Goal: Information Seeking & Learning: Understand process/instructions

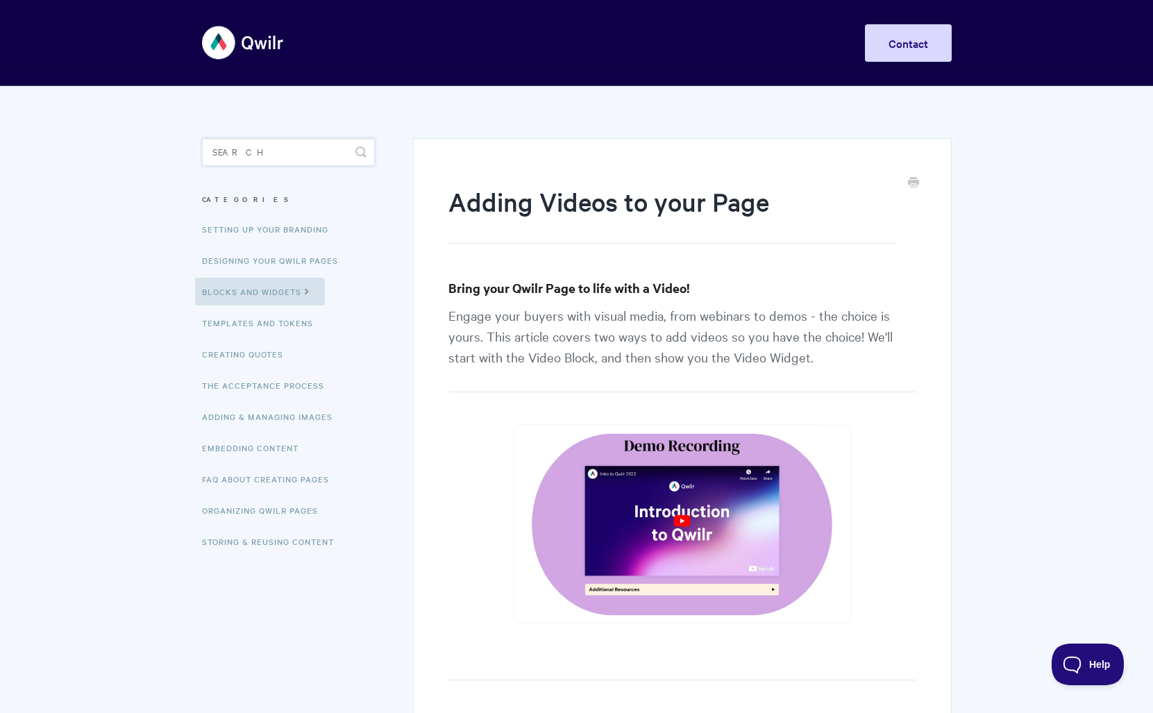
drag, startPoint x: 301, startPoint y: 159, endPoint x: 307, endPoint y: 164, distance: 7.9
click at [305, 165] on input "Search" at bounding box center [288, 152] width 173 height 28
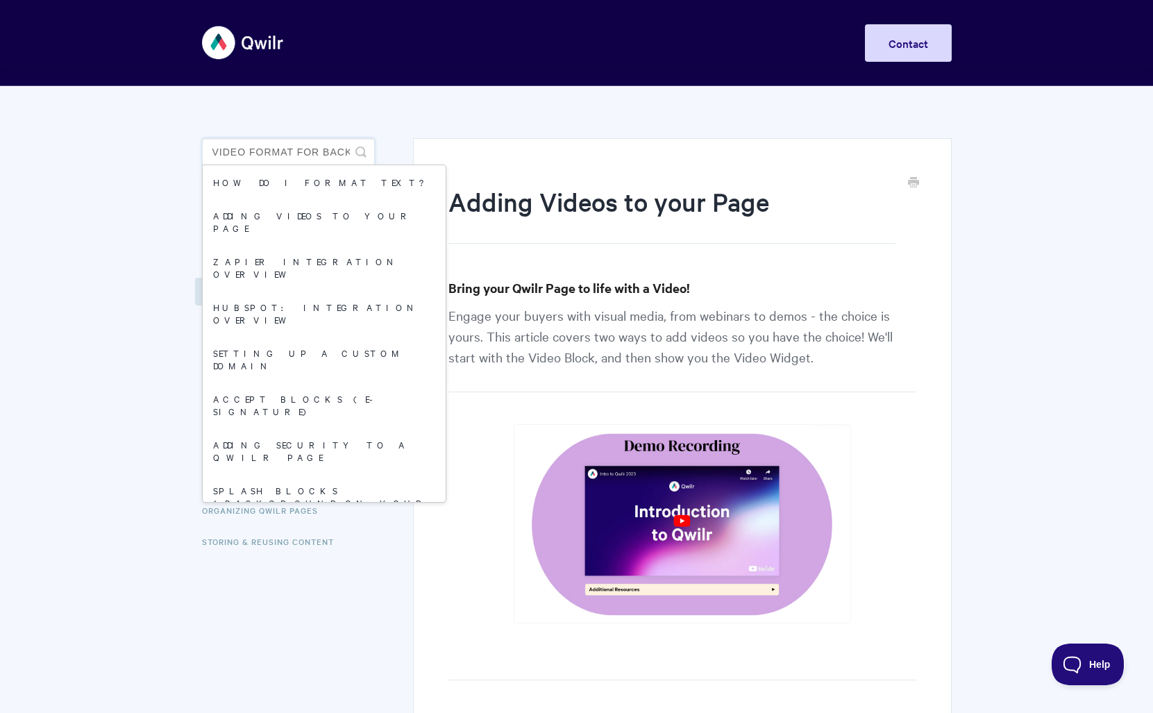
type input "video format for background"
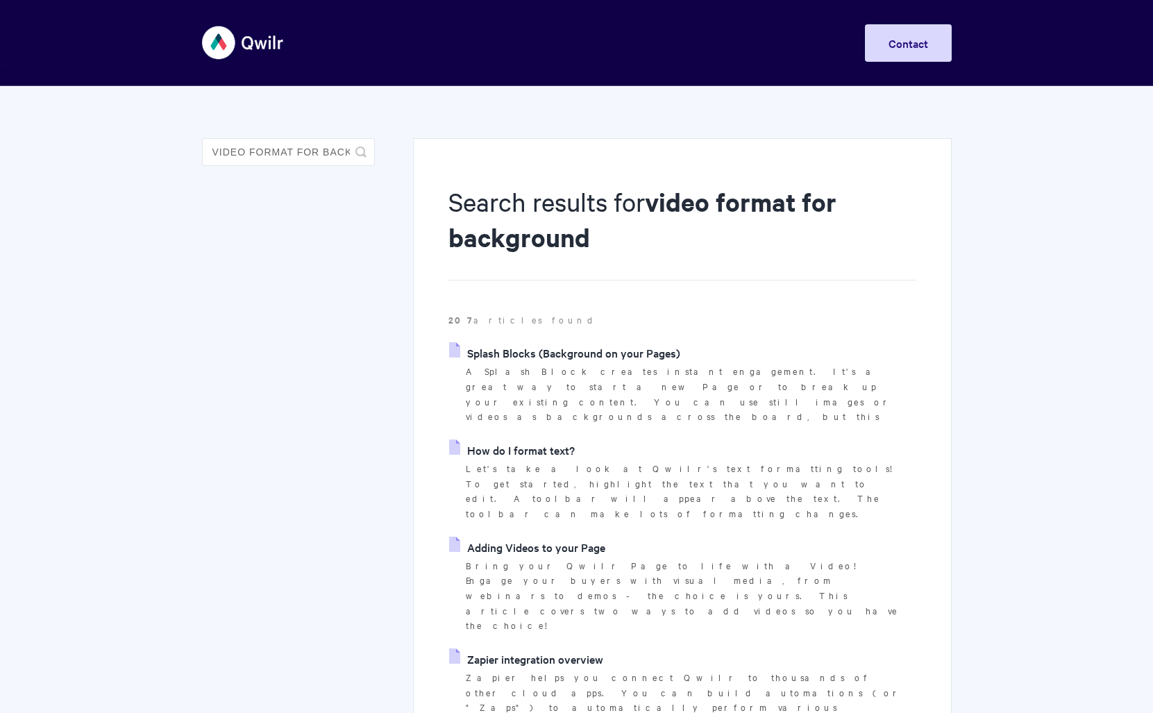
click at [287, 185] on aside "video format for background Toggle Search" at bounding box center [288, 162] width 173 height 49
click at [627, 354] on link "Splash Blocks (Background on your Pages)" at bounding box center [564, 352] width 231 height 21
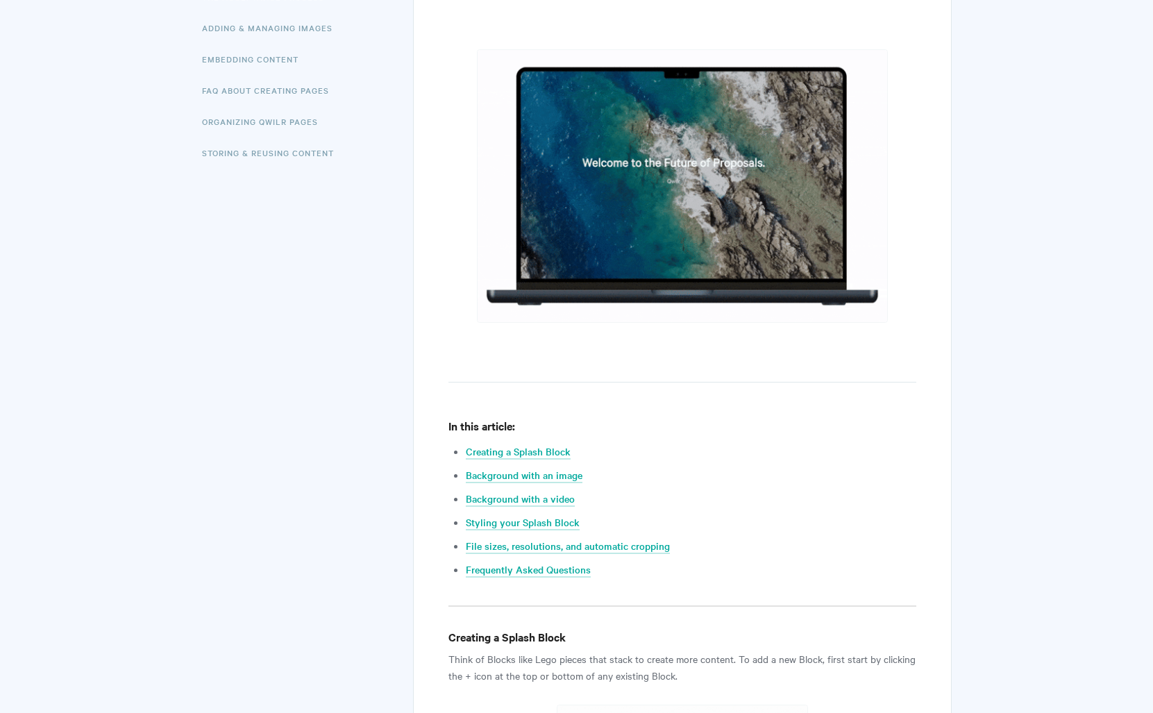
scroll to position [392, 0]
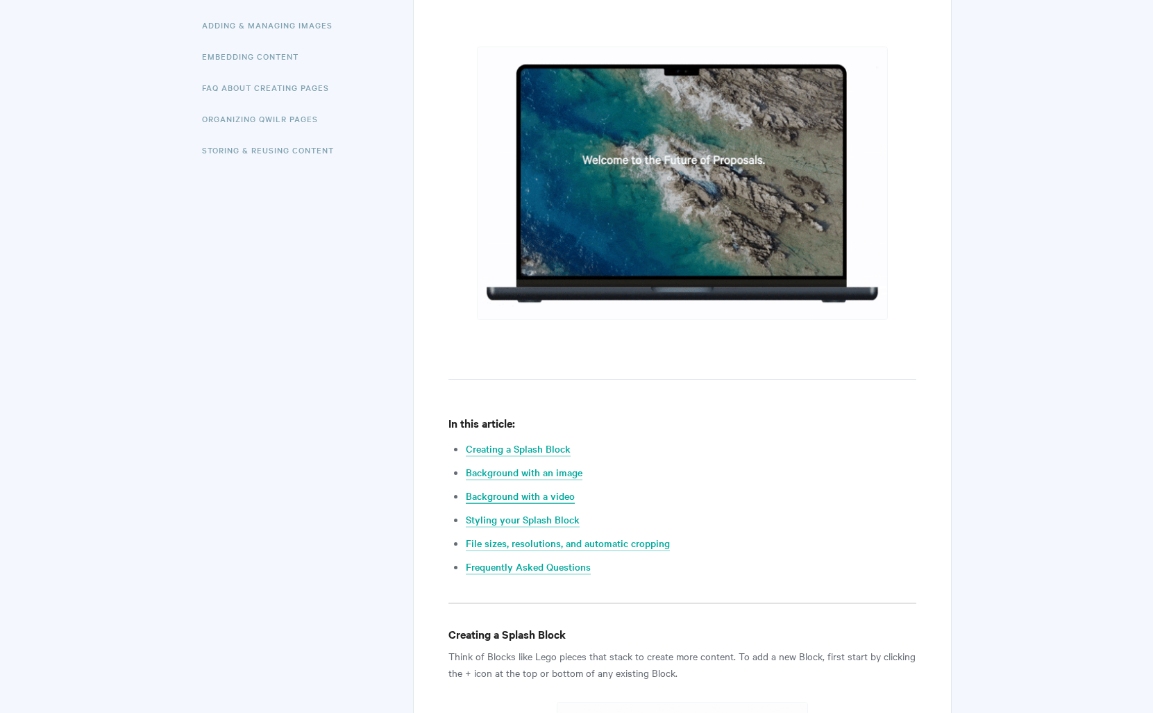
click at [530, 495] on link "Background with a video" at bounding box center [520, 496] width 109 height 15
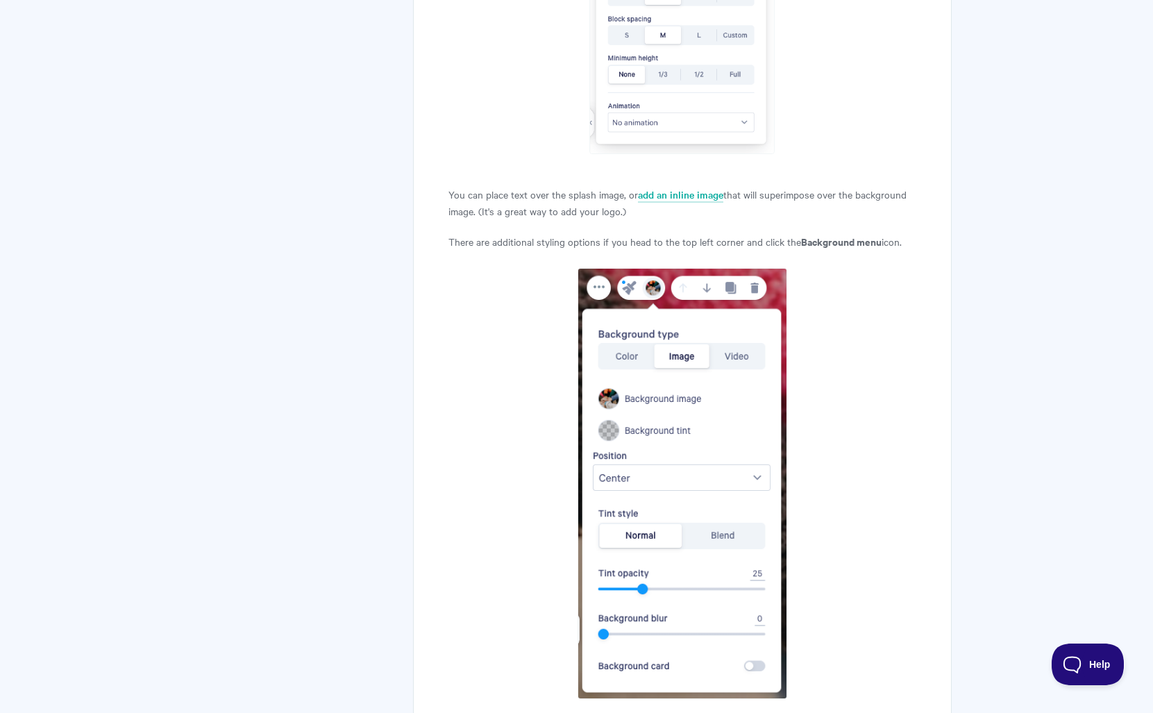
scroll to position [4734, 0]
